Goal: Information Seeking & Learning: Learn about a topic

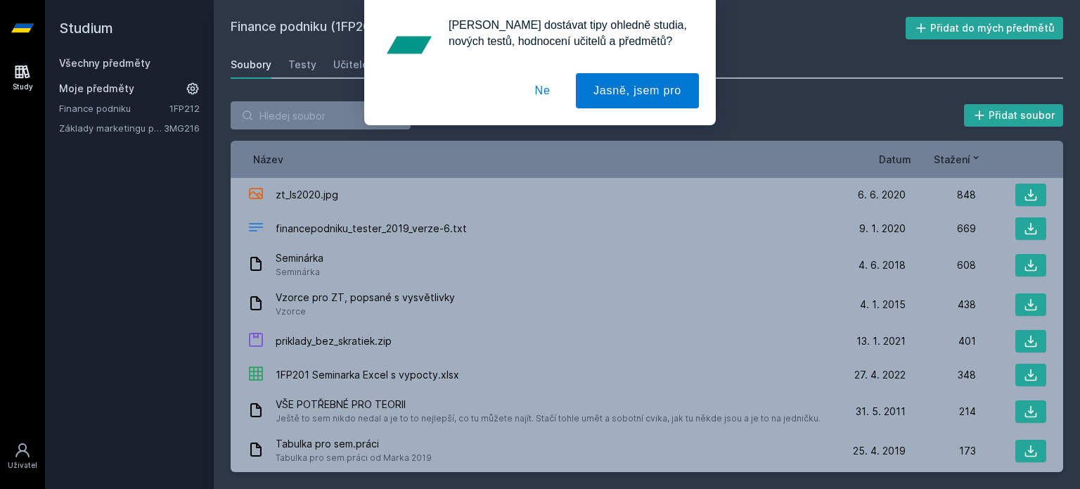
click at [88, 61] on div "[PERSON_NAME] dostávat tipy ohledně studia, nových testů, hodnocení učitelů a p…" at bounding box center [540, 62] width 1080 height 125
click at [544, 96] on button "Ne" at bounding box center [543, 90] width 51 height 35
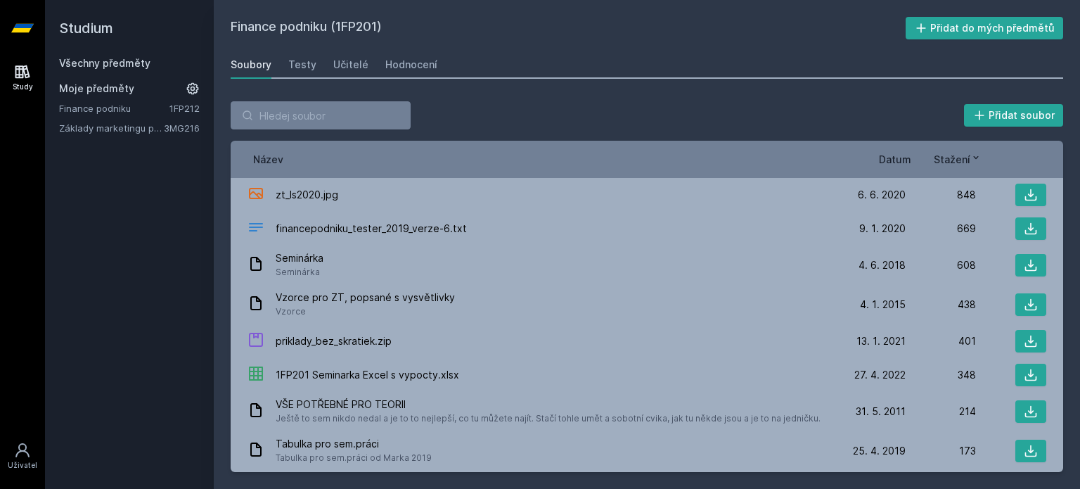
click at [124, 56] on div "Všechny předměty" at bounding box center [129, 63] width 141 height 14
click at [106, 63] on link "Všechny předměty" at bounding box center [104, 63] width 91 height 12
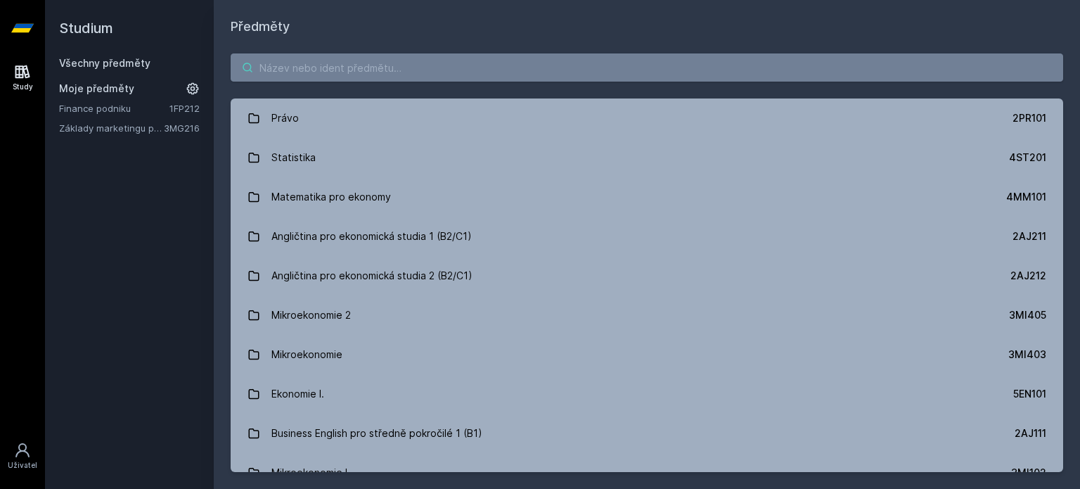
click at [380, 72] on input "search" at bounding box center [647, 67] width 833 height 28
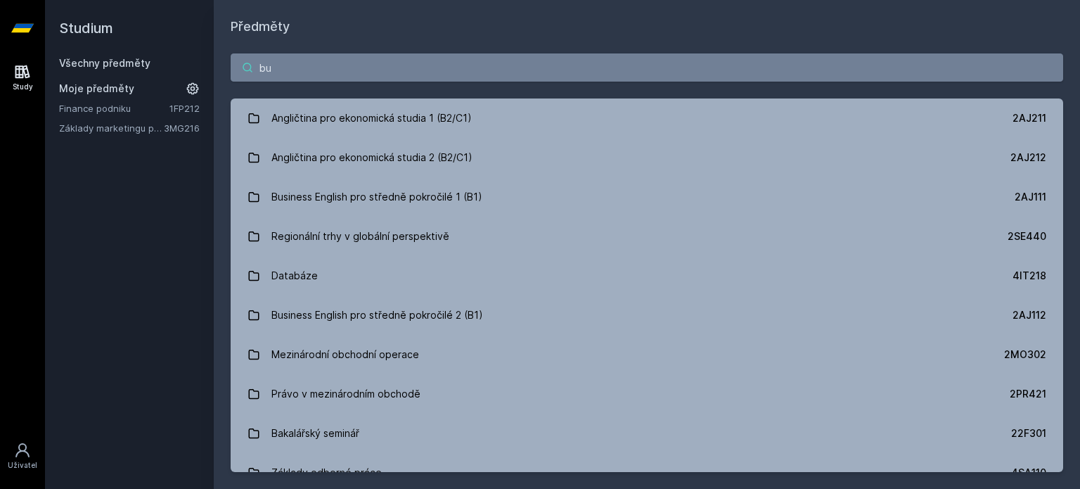
type input "b"
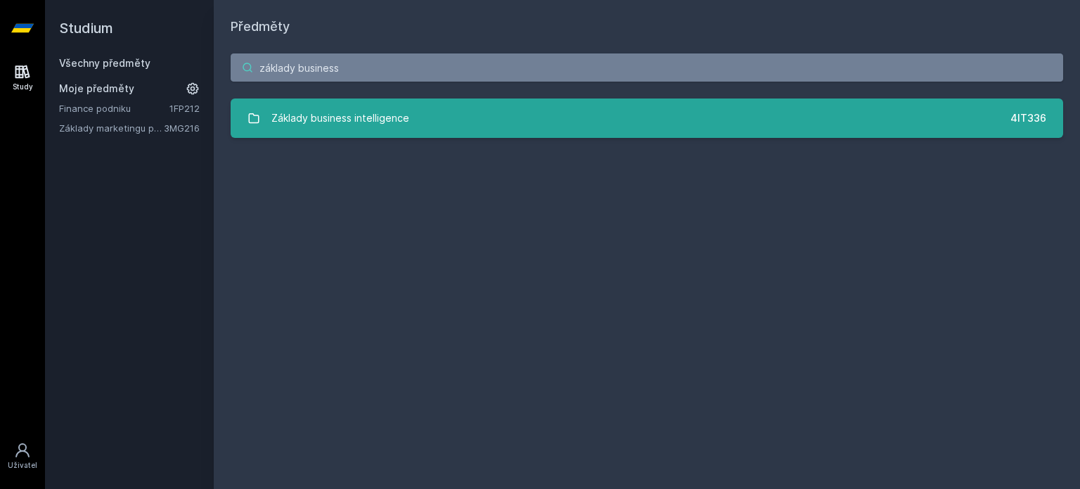
type input "základy business"
click at [377, 112] on div "Základy business intelligence" at bounding box center [340, 118] width 138 height 28
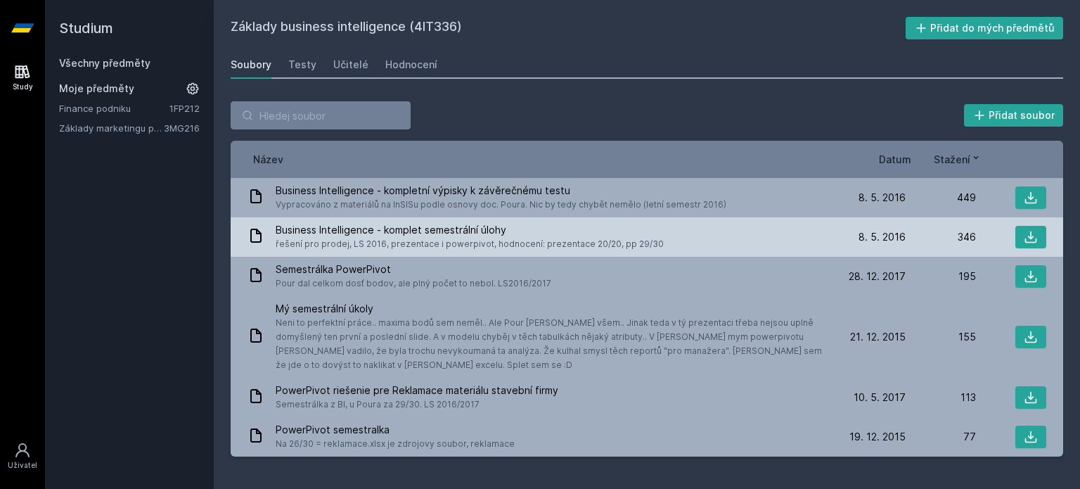
click at [503, 238] on span "řešení pro prodej, LS 2016, prezentace i powerpivot, hodnocení: prezentace 20/2…" at bounding box center [470, 244] width 388 height 14
click at [1035, 232] on icon at bounding box center [1031, 237] width 14 height 14
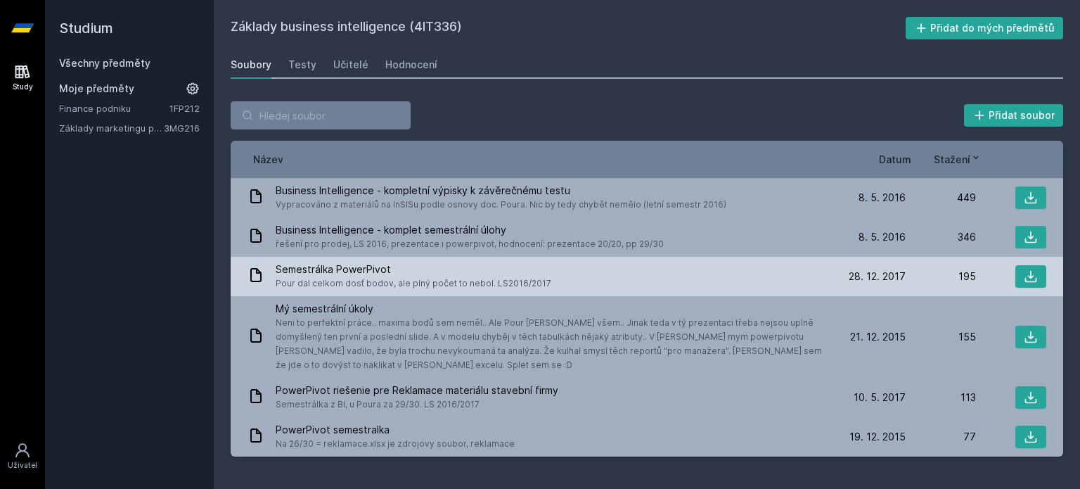
click at [411, 281] on span "Pour dal celkom dosť bodov, ale plný počet to nebol. LS2016/2017" at bounding box center [414, 283] width 276 height 14
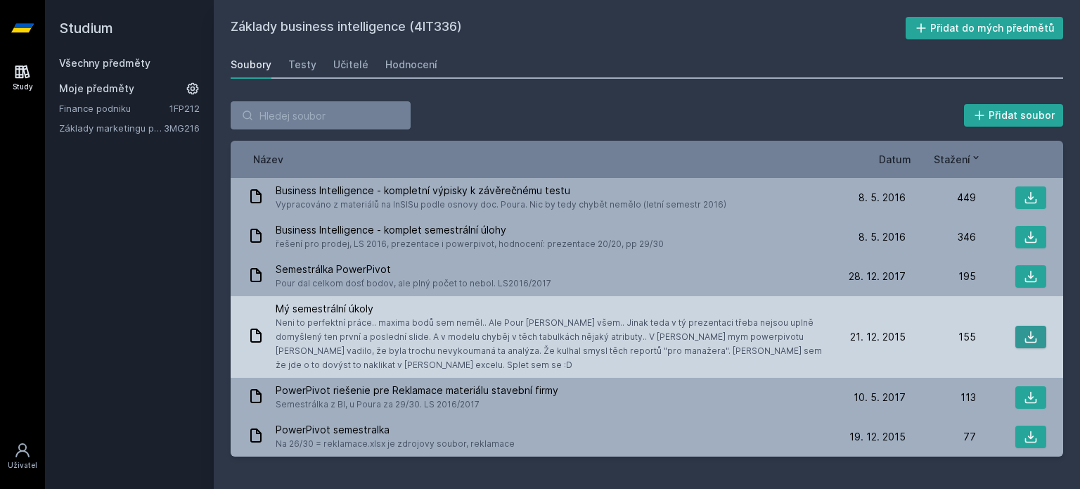
click at [1032, 340] on icon at bounding box center [1031, 337] width 14 height 14
